Goal: Check status: Check status

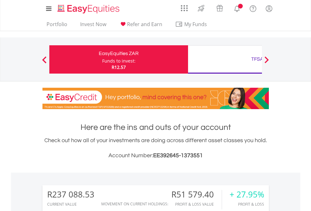
scroll to position [60, 99]
click at [102, 59] on div "Funds to invest:" at bounding box center [118, 61] width 33 height 6
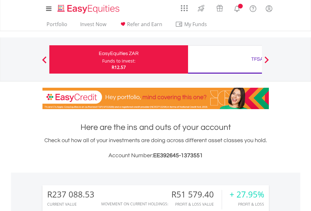
scroll to position [507, 0]
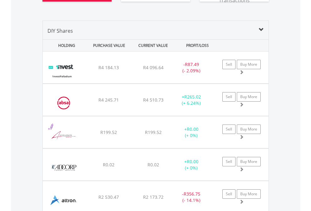
scroll to position [737, 0]
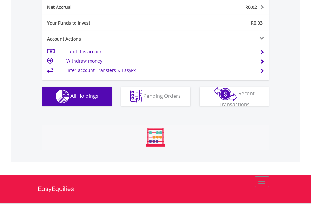
scroll to position [60, 99]
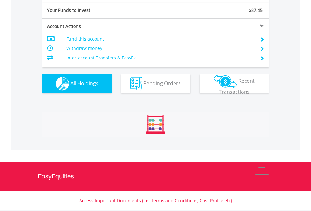
scroll to position [700, 0]
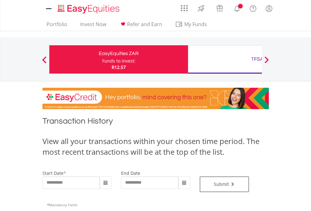
type input "**********"
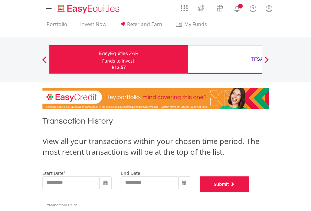
click at [249, 192] on button "Submit" at bounding box center [225, 184] width 50 height 16
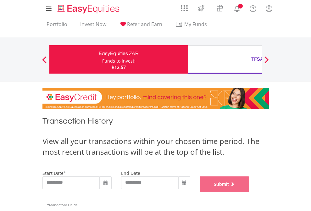
scroll to position [255, 0]
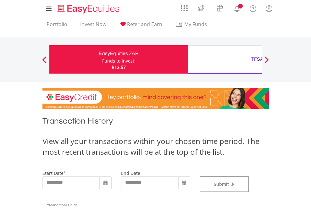
click at [225, 59] on div "TFSA" at bounding box center [257, 59] width 131 height 9
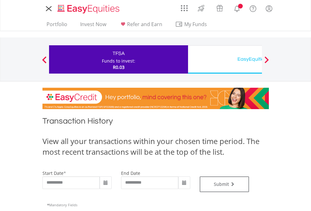
type input "**********"
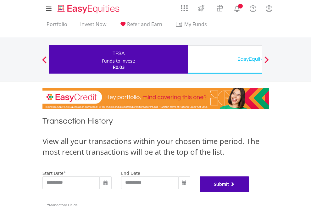
click at [249, 192] on button "Submit" at bounding box center [225, 184] width 50 height 16
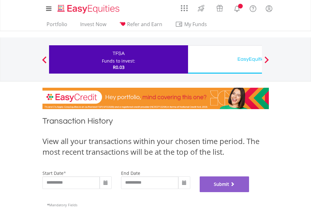
scroll to position [255, 0]
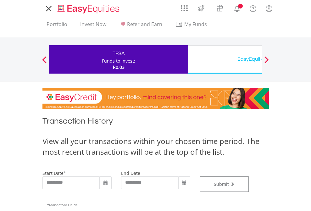
click at [225, 59] on div "EasyEquities USD" at bounding box center [257, 59] width 131 height 9
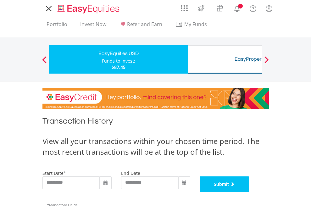
click at [249, 192] on button "Submit" at bounding box center [225, 184] width 50 height 16
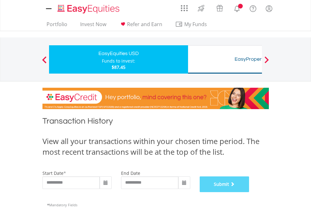
scroll to position [255, 0]
